Goal: Navigation & Orientation: Locate item on page

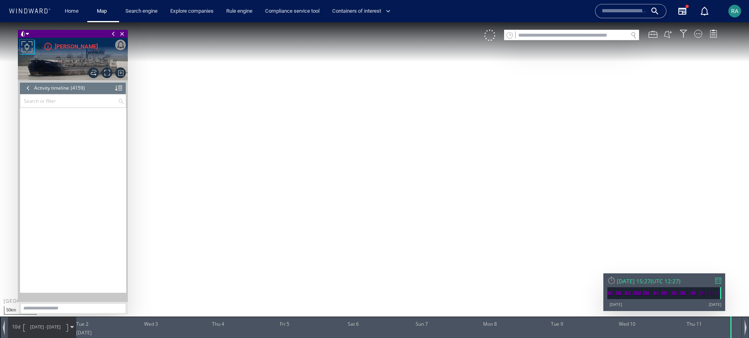
scroll to position [90549, 0]
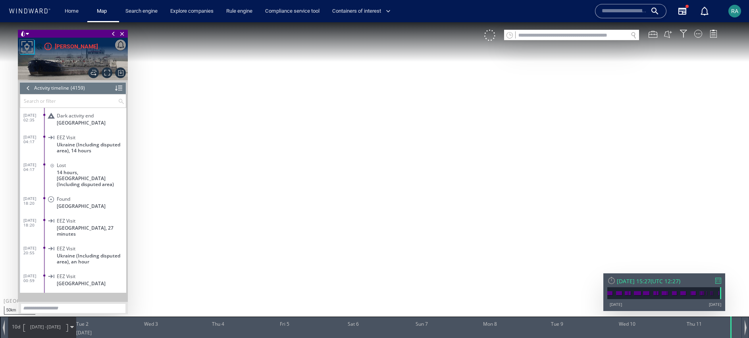
drag, startPoint x: 0, startPoint y: 22, endPoint x: 286, endPoint y: 52, distance: 287.6
click at [286, 52] on canvas "Map" at bounding box center [374, 176] width 749 height 308
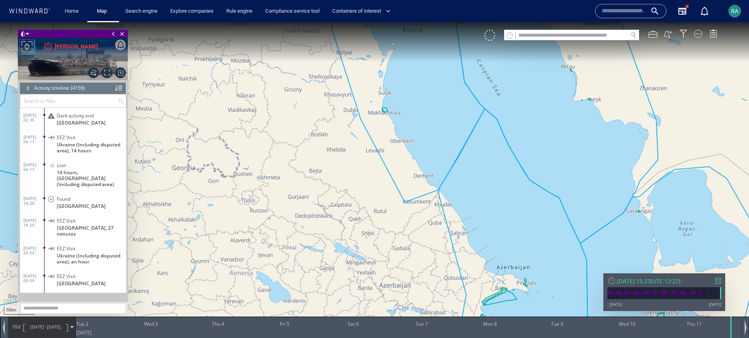
drag, startPoint x: 350, startPoint y: 164, endPoint x: 128, endPoint y: 145, distance: 222.2
click at [125, 22] on div "50km © Mapbox © OpenStreetMap Improve this map 0 0 [DATE] Tue 2 Wed 3 Thu 4 Fri…" at bounding box center [374, 22] width 749 height 0
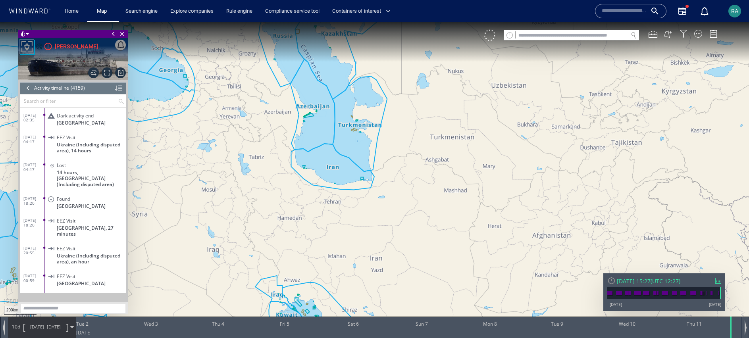
drag, startPoint x: 389, startPoint y: 172, endPoint x: 350, endPoint y: 22, distance: 155.0
click at [348, 22] on html "200km © Mapbox © OpenStreetMap Improve this map 0 0 [DATE] Tue 2 Wed 3 Thu 4 Fr…" at bounding box center [374, 180] width 749 height 316
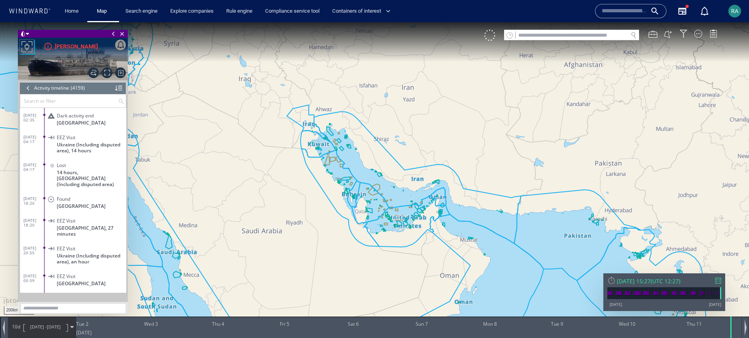
drag, startPoint x: 369, startPoint y: 140, endPoint x: 458, endPoint y: 177, distance: 95.9
click at [462, 175] on canvas "Map" at bounding box center [374, 176] width 749 height 308
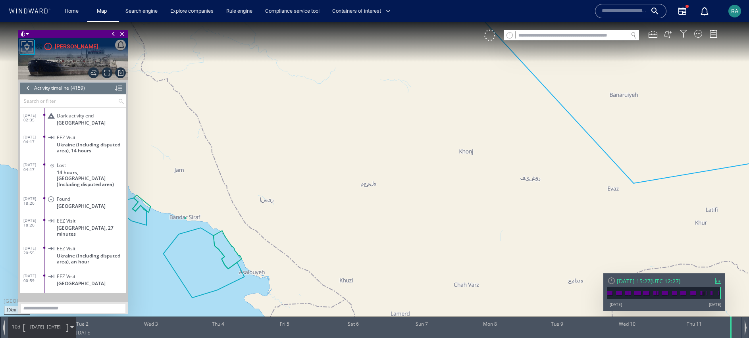
drag, startPoint x: 310, startPoint y: 167, endPoint x: 586, endPoint y: 142, distance: 277.3
click at [586, 142] on canvas "Map" at bounding box center [374, 176] width 749 height 308
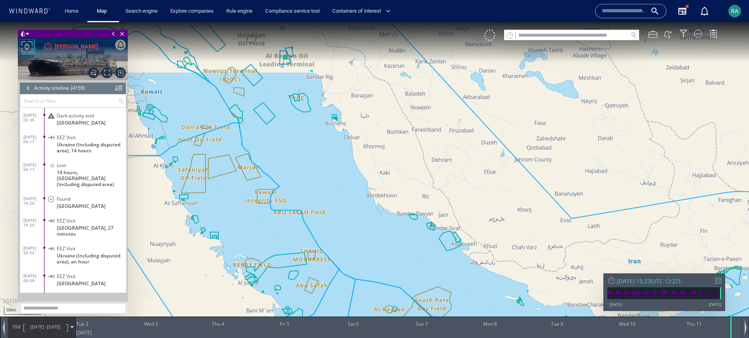
drag, startPoint x: 268, startPoint y: 99, endPoint x: 349, endPoint y: 142, distance: 91.9
click at [333, 176] on canvas "Map" at bounding box center [374, 176] width 749 height 308
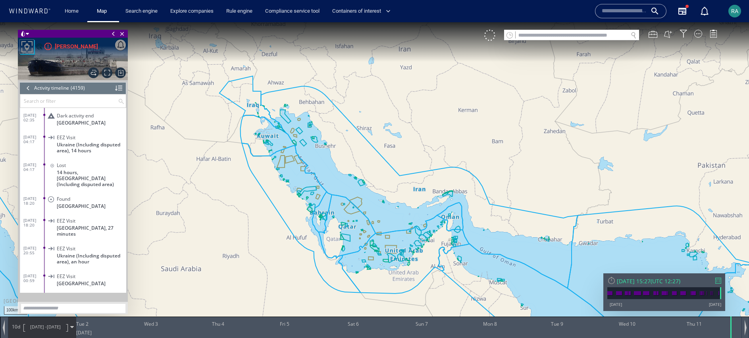
drag, startPoint x: 340, startPoint y: 160, endPoint x: 358, endPoint y: 156, distance: 17.6
click at [357, 156] on canvas "Map" at bounding box center [374, 176] width 749 height 308
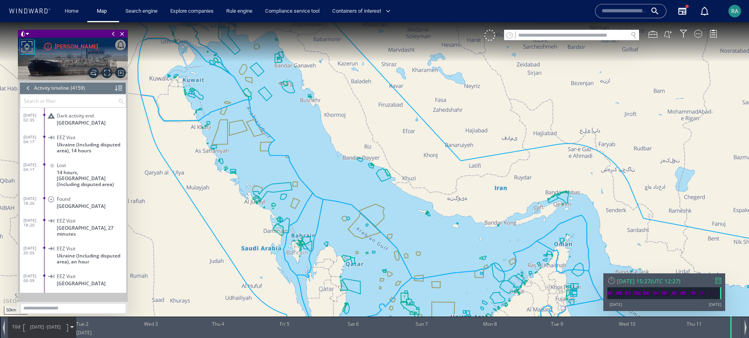
drag, startPoint x: 361, startPoint y: 156, endPoint x: 335, endPoint y: 121, distance: 43.5
click at [335, 121] on canvas "Map" at bounding box center [374, 176] width 749 height 308
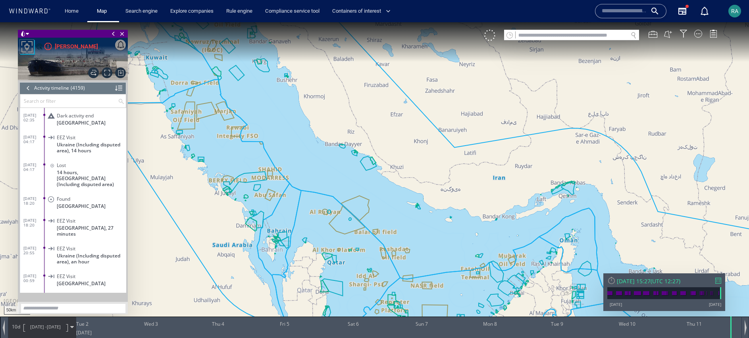
drag, startPoint x: 367, startPoint y: 177, endPoint x: 342, endPoint y: 164, distance: 28.2
click at [342, 164] on canvas "Map" at bounding box center [374, 176] width 749 height 308
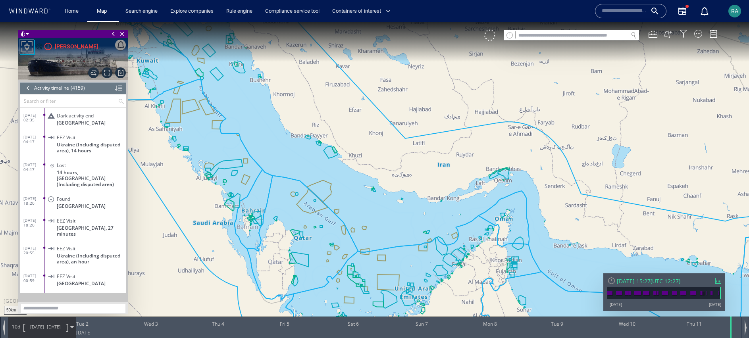
drag, startPoint x: 454, startPoint y: 209, endPoint x: 428, endPoint y: 200, distance: 27.4
click at [428, 200] on canvas "Map" at bounding box center [374, 176] width 749 height 308
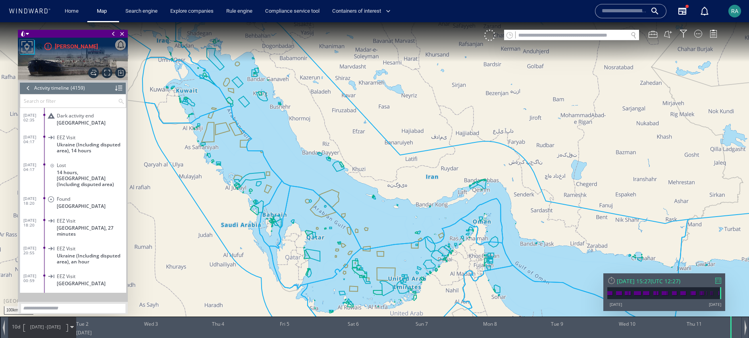
drag, startPoint x: 383, startPoint y: 235, endPoint x: 351, endPoint y: 227, distance: 33.6
click at [351, 227] on canvas "Map" at bounding box center [374, 176] width 749 height 308
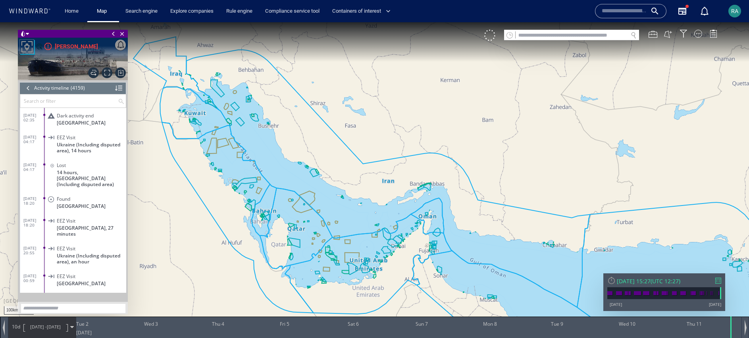
drag, startPoint x: 351, startPoint y: 227, endPoint x: 338, endPoint y: 226, distance: 13.5
click at [338, 226] on canvas "Map" at bounding box center [374, 176] width 749 height 308
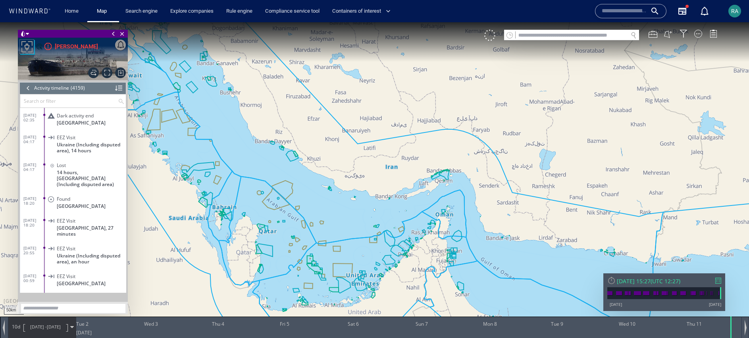
drag, startPoint x: 452, startPoint y: 204, endPoint x: 496, endPoint y: 236, distance: 54.2
click at [496, 236] on canvas "Map" at bounding box center [374, 176] width 749 height 308
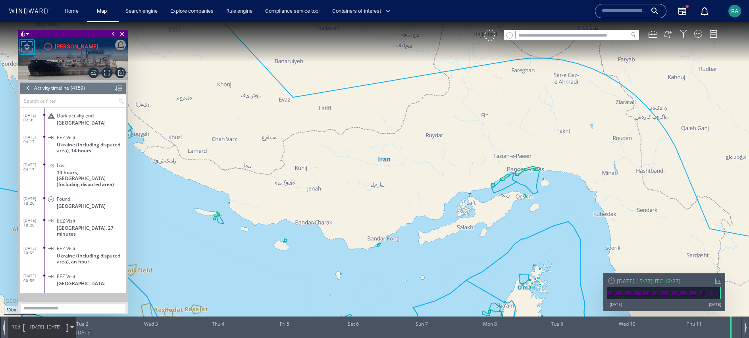
drag, startPoint x: 349, startPoint y: 207, endPoint x: 573, endPoint y: 250, distance: 227.8
click at [577, 252] on canvas "Map" at bounding box center [374, 176] width 749 height 308
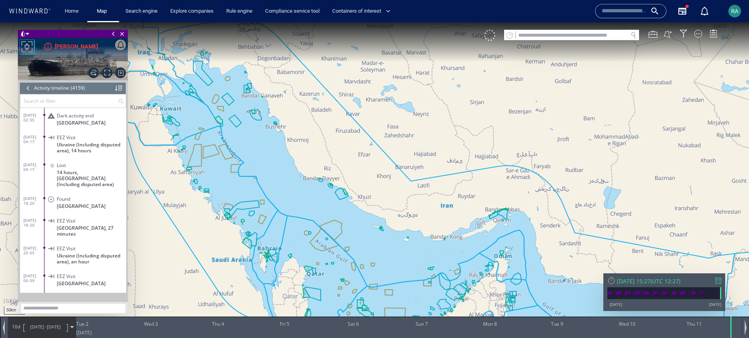
drag, startPoint x: 448, startPoint y: 217, endPoint x: 382, endPoint y: 211, distance: 66.2
click at [382, 211] on canvas "Map" at bounding box center [374, 176] width 749 height 308
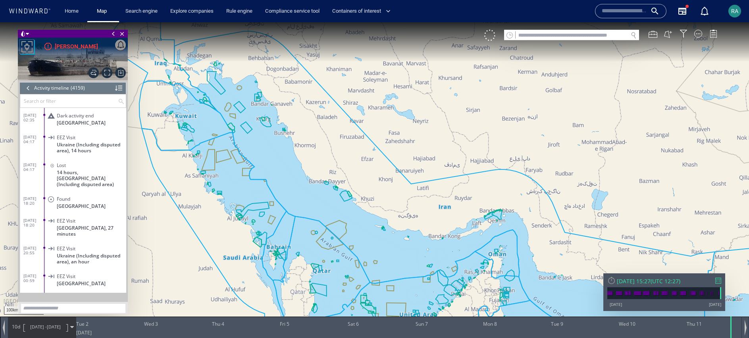
drag, startPoint x: 420, startPoint y: 232, endPoint x: 382, endPoint y: 210, distance: 44.2
click at [382, 210] on canvas "Map" at bounding box center [374, 176] width 749 height 308
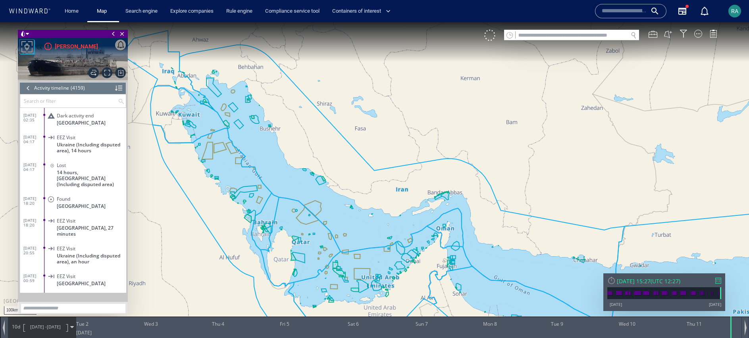
drag, startPoint x: 386, startPoint y: 216, endPoint x: 374, endPoint y: 207, distance: 14.8
click at [374, 207] on canvas "Map" at bounding box center [374, 176] width 749 height 308
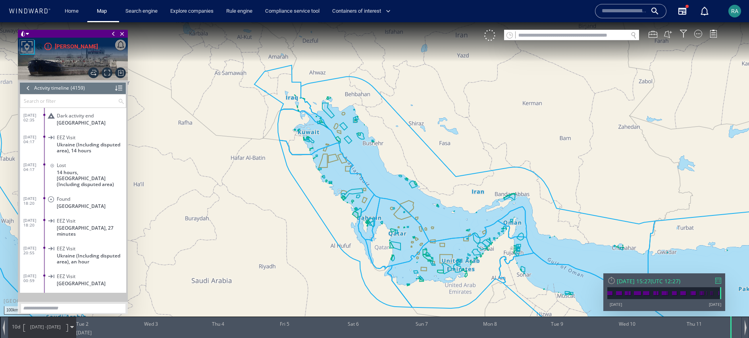
drag, startPoint x: 319, startPoint y: 101, endPoint x: 601, endPoint y: 125, distance: 282.7
click at [629, 123] on canvas "Map" at bounding box center [374, 176] width 749 height 308
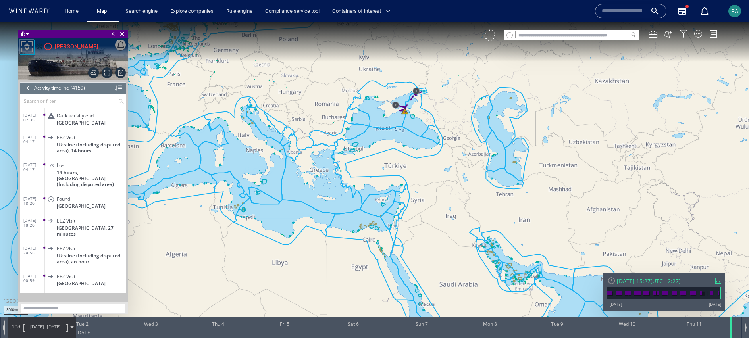
drag, startPoint x: 343, startPoint y: 118, endPoint x: 413, endPoint y: 219, distance: 123.1
click at [405, 260] on canvas "Map" at bounding box center [374, 176] width 749 height 308
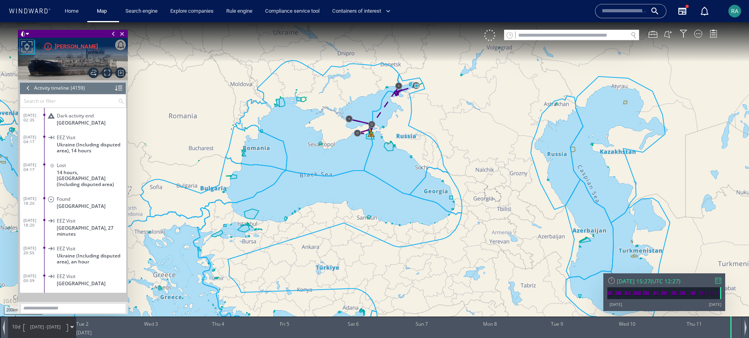
drag, startPoint x: 488, startPoint y: 164, endPoint x: 273, endPoint y: -7, distance: 274.5
click at [273, 22] on html "200km © Mapbox © OpenStreetMap Improve this map 0 0 [DATE] Tue 2 Wed 3 Thu 4 Fr…" at bounding box center [374, 180] width 749 height 316
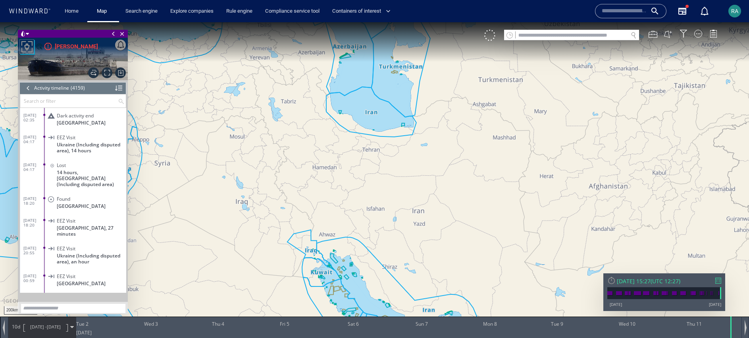
drag, startPoint x: 452, startPoint y: 148, endPoint x: 323, endPoint y: 10, distance: 188.9
click at [323, 22] on html "200km © Mapbox © OpenStreetMap Improve this map 0 0 [DATE] Tue 2 Wed 3 Thu 4 Fr…" at bounding box center [374, 180] width 749 height 316
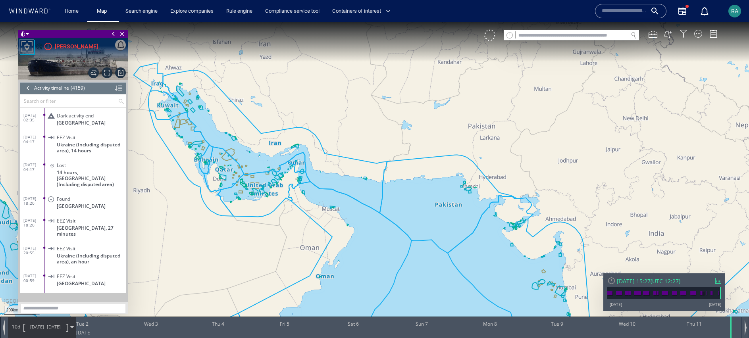
drag, startPoint x: 292, startPoint y: 129, endPoint x: 329, endPoint y: 136, distance: 37.1
click at [329, 136] on canvas "Map" at bounding box center [374, 176] width 749 height 308
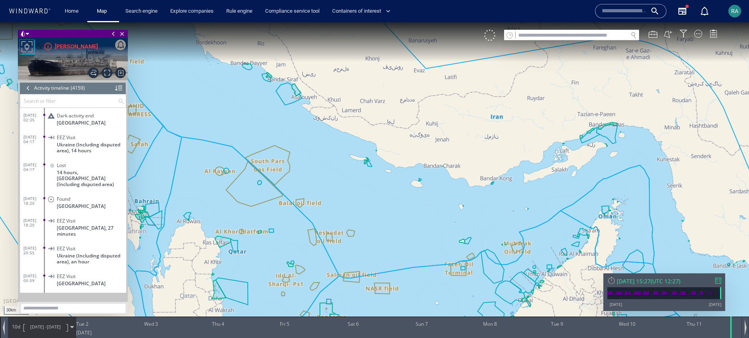
drag, startPoint x: 352, startPoint y: 169, endPoint x: 397, endPoint y: 188, distance: 49.4
click at [397, 188] on canvas "Map" at bounding box center [374, 176] width 749 height 308
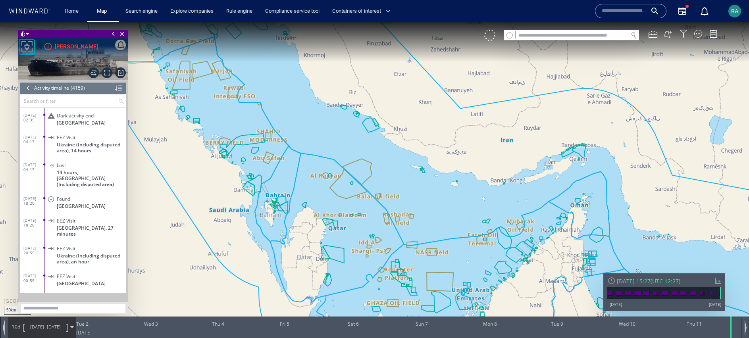
drag, startPoint x: 437, startPoint y: 152, endPoint x: 426, endPoint y: 144, distance: 13.7
click at [426, 144] on canvas "Map" at bounding box center [374, 176] width 749 height 308
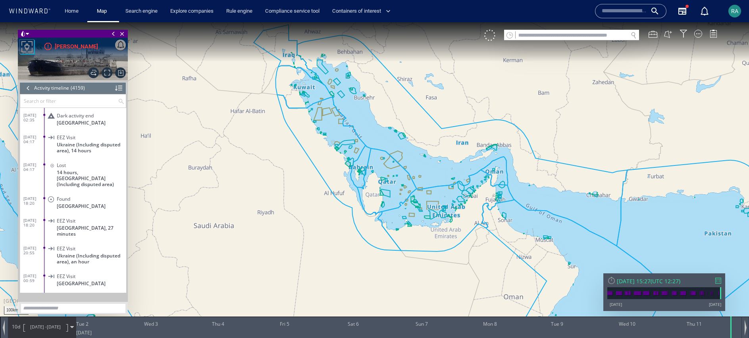
drag, startPoint x: 285, startPoint y: 77, endPoint x: 483, endPoint y: 276, distance: 280.9
click at [479, 277] on canvas "Map" at bounding box center [374, 176] width 749 height 308
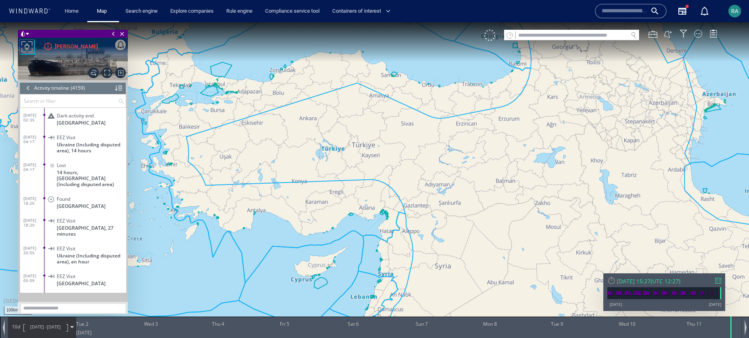
drag, startPoint x: 354, startPoint y: 169, endPoint x: 520, endPoint y: 271, distance: 194.6
click at [523, 281] on canvas "Map" at bounding box center [374, 176] width 749 height 308
drag, startPoint x: 424, startPoint y: 204, endPoint x: 356, endPoint y: 235, distance: 74.2
click at [327, 260] on canvas "Map" at bounding box center [374, 176] width 749 height 308
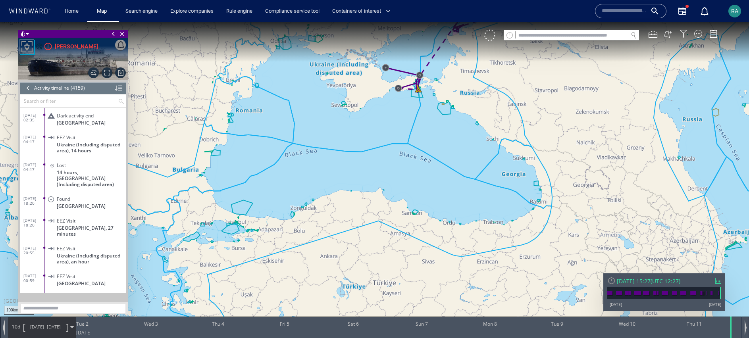
drag, startPoint x: 365, startPoint y: 204, endPoint x: 273, endPoint y: 281, distance: 119.4
click at [272, 283] on canvas "Map" at bounding box center [374, 176] width 749 height 308
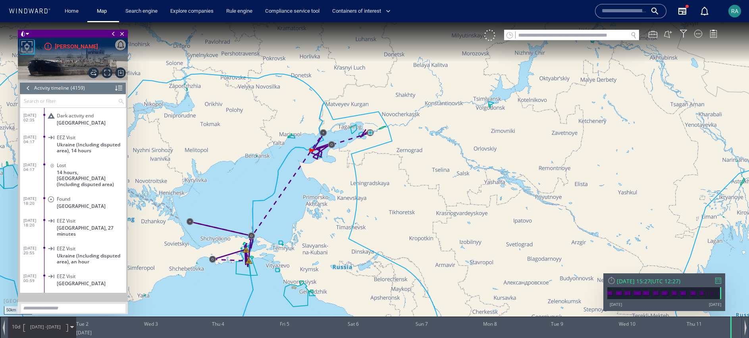
drag, startPoint x: 311, startPoint y: 212, endPoint x: 331, endPoint y: 225, distance: 23.6
click at [331, 225] on canvas "Map" at bounding box center [374, 176] width 749 height 308
